Goal: Transaction & Acquisition: Download file/media

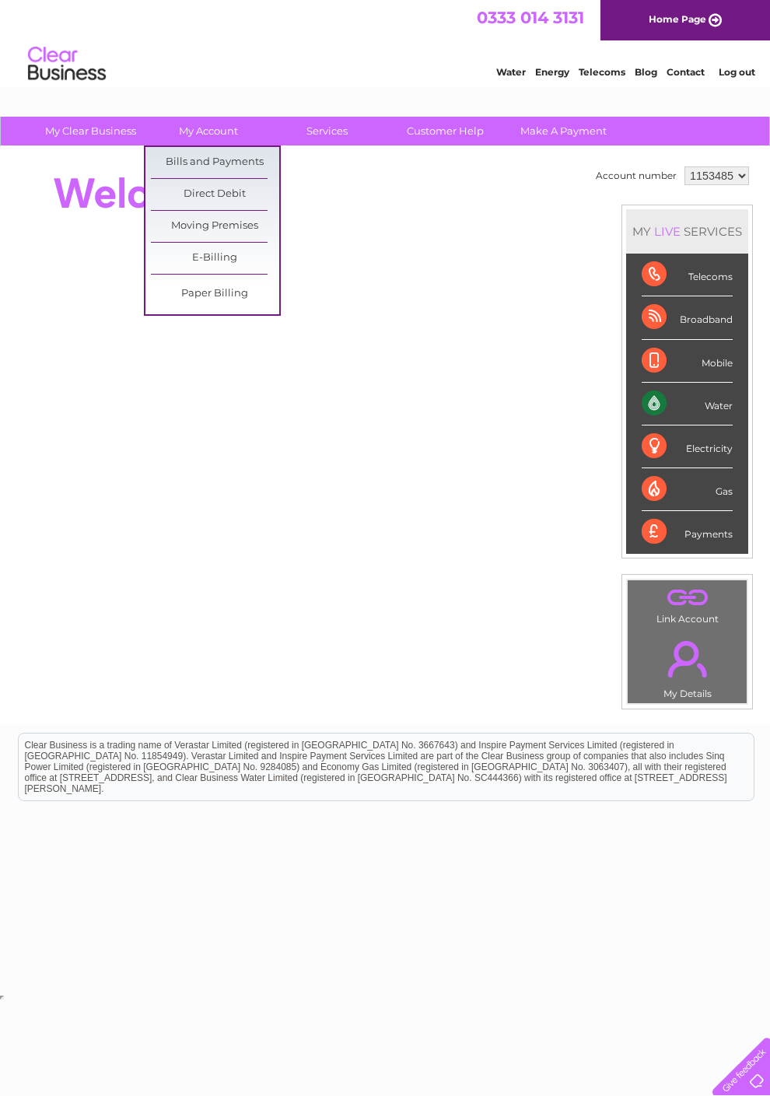
click at [257, 163] on link "Bills and Payments" at bounding box center [215, 162] width 128 height 31
click at [245, 171] on link "Bills and Payments" at bounding box center [215, 162] width 128 height 31
click at [240, 163] on link "Bills and Payments" at bounding box center [215, 162] width 128 height 31
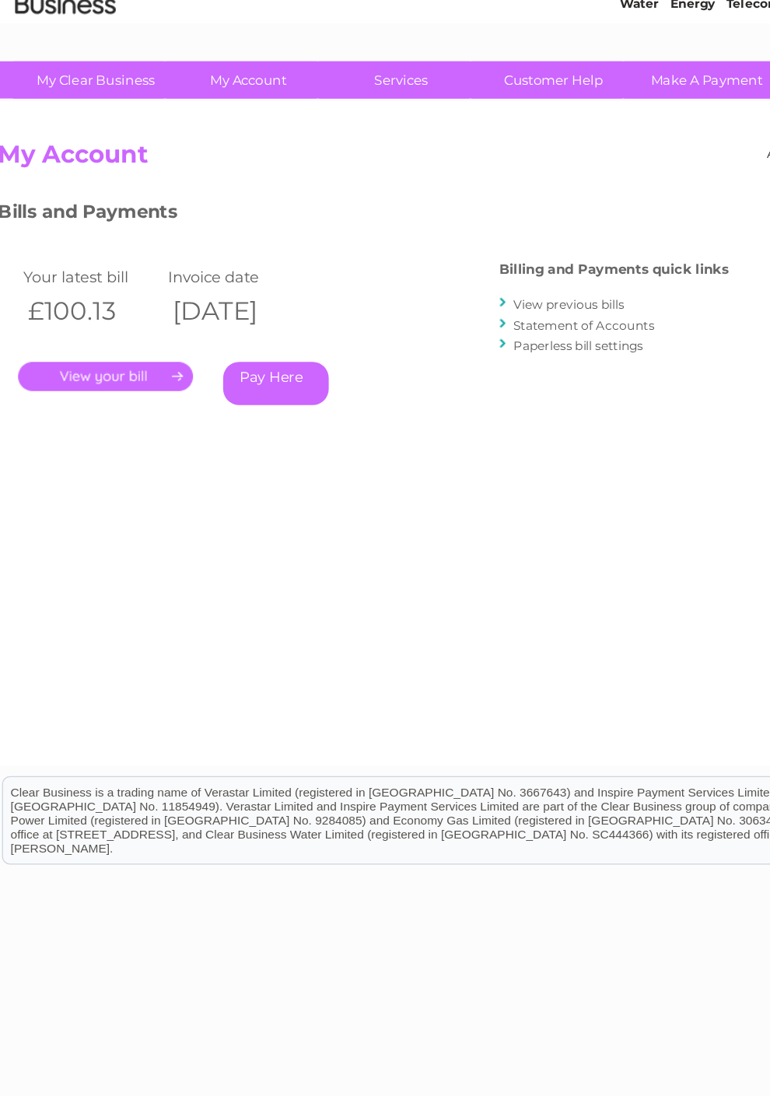
click at [105, 349] on link "." at bounding box center [97, 360] width 135 height 23
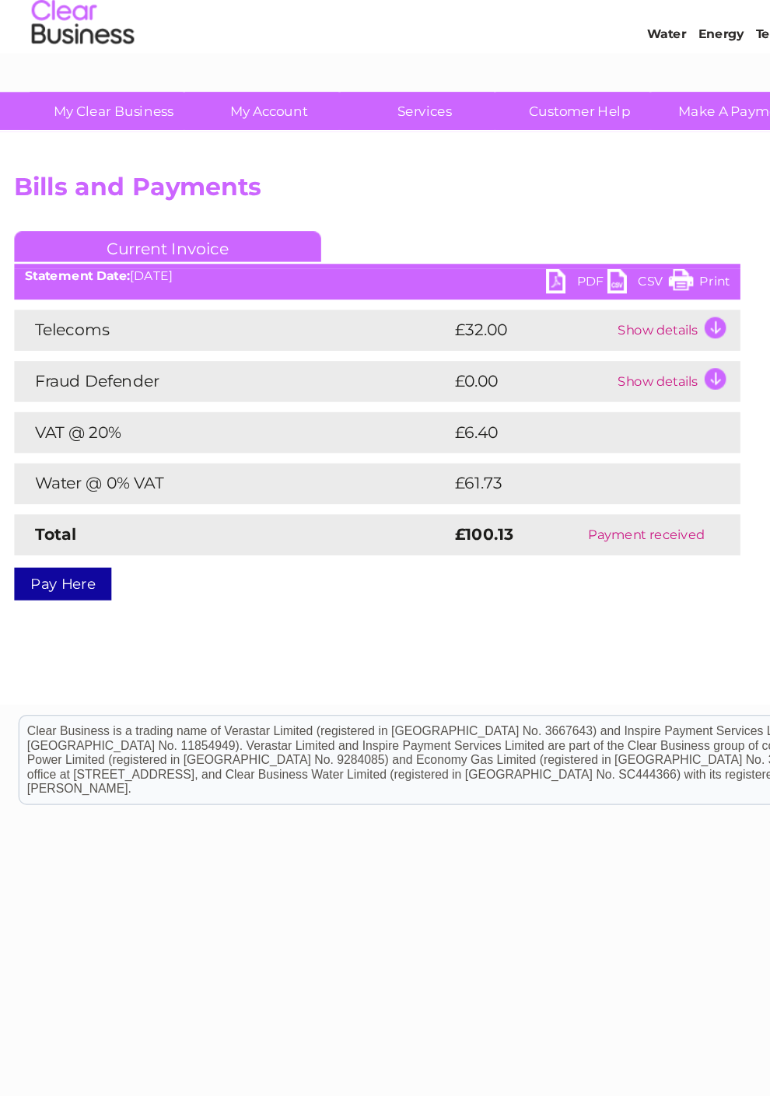
click at [439, 251] on link "PDF" at bounding box center [442, 262] width 47 height 23
click at [441, 251] on link "PDF" at bounding box center [442, 262] width 47 height 23
